Goal: Task Accomplishment & Management: Complete application form

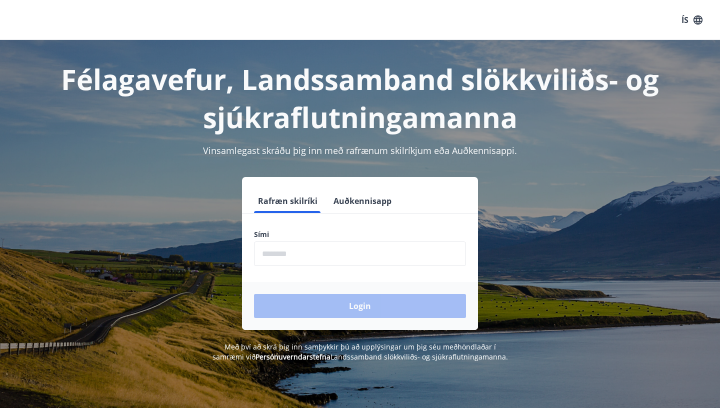
click at [319, 261] on input "phone" at bounding box center [360, 253] width 212 height 24
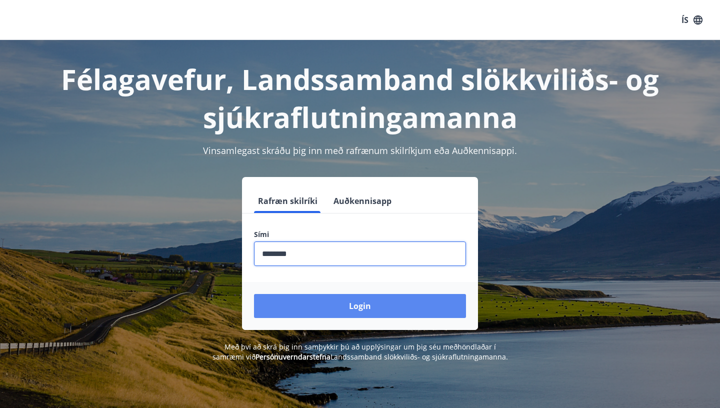
type input "********"
click at [325, 302] on button "Login" at bounding box center [360, 306] width 212 height 24
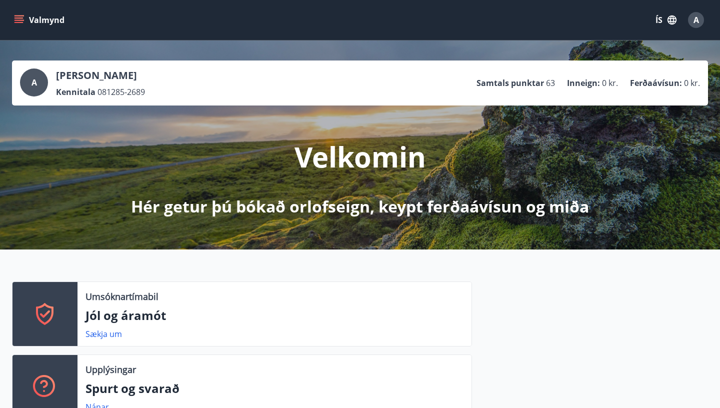
click at [22, 18] on icon "menu" at bounding box center [18, 17] width 9 height 1
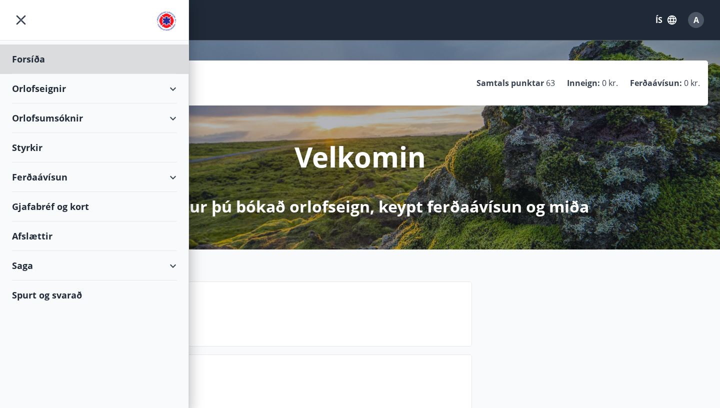
click at [59, 74] on div "Styrkir" at bounding box center [94, 58] width 164 height 29
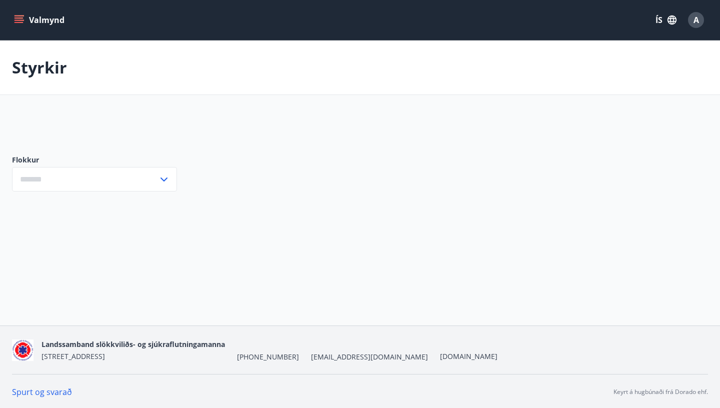
type input "***"
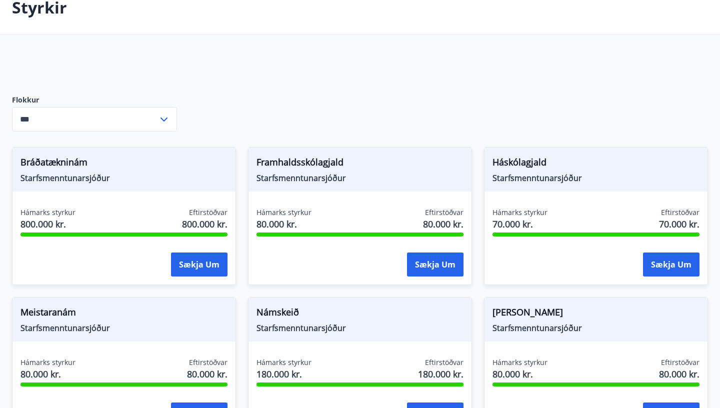
scroll to position [43, 0]
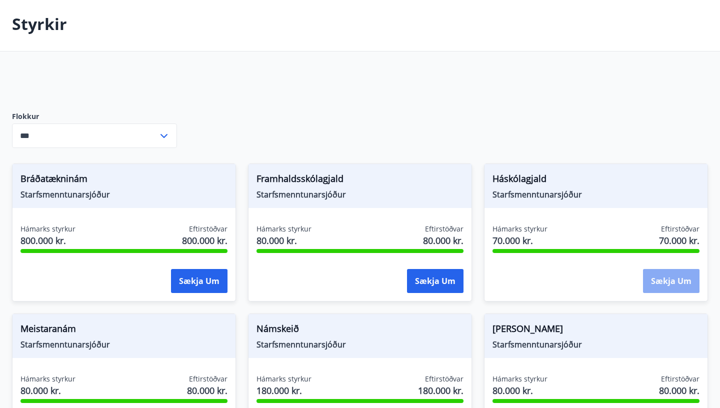
click at [661, 284] on button "Sækja um" at bounding box center [671, 281] width 56 height 24
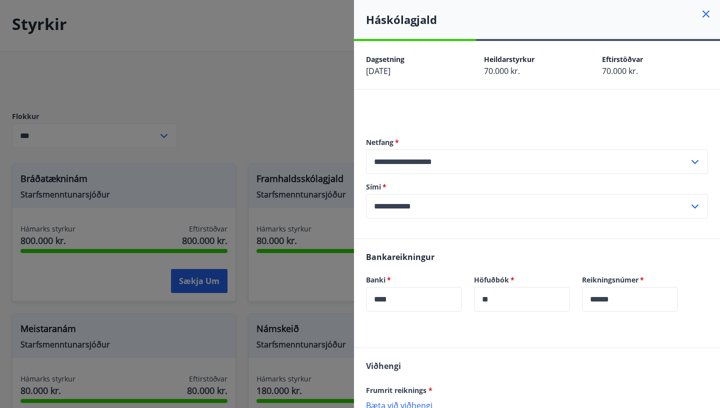
scroll to position [102, 0]
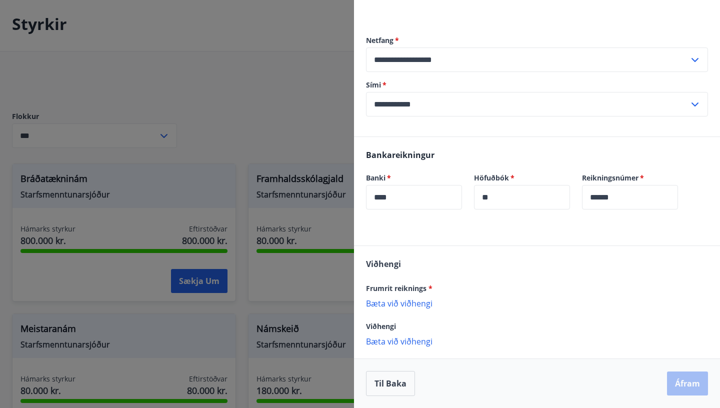
click at [245, 63] on div at bounding box center [360, 204] width 720 height 408
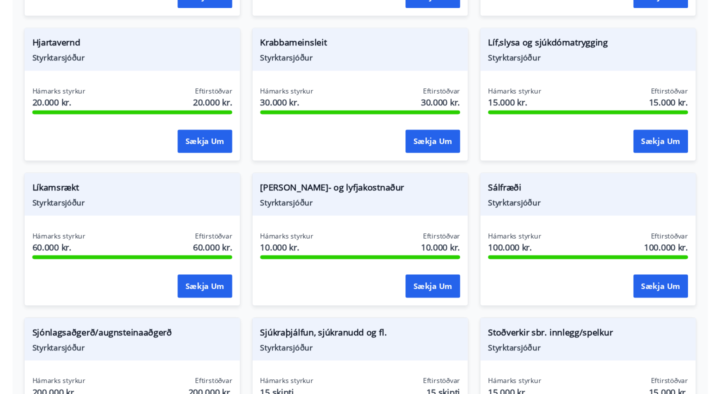
scroll to position [776, 0]
